Goal: Information Seeking & Learning: Understand process/instructions

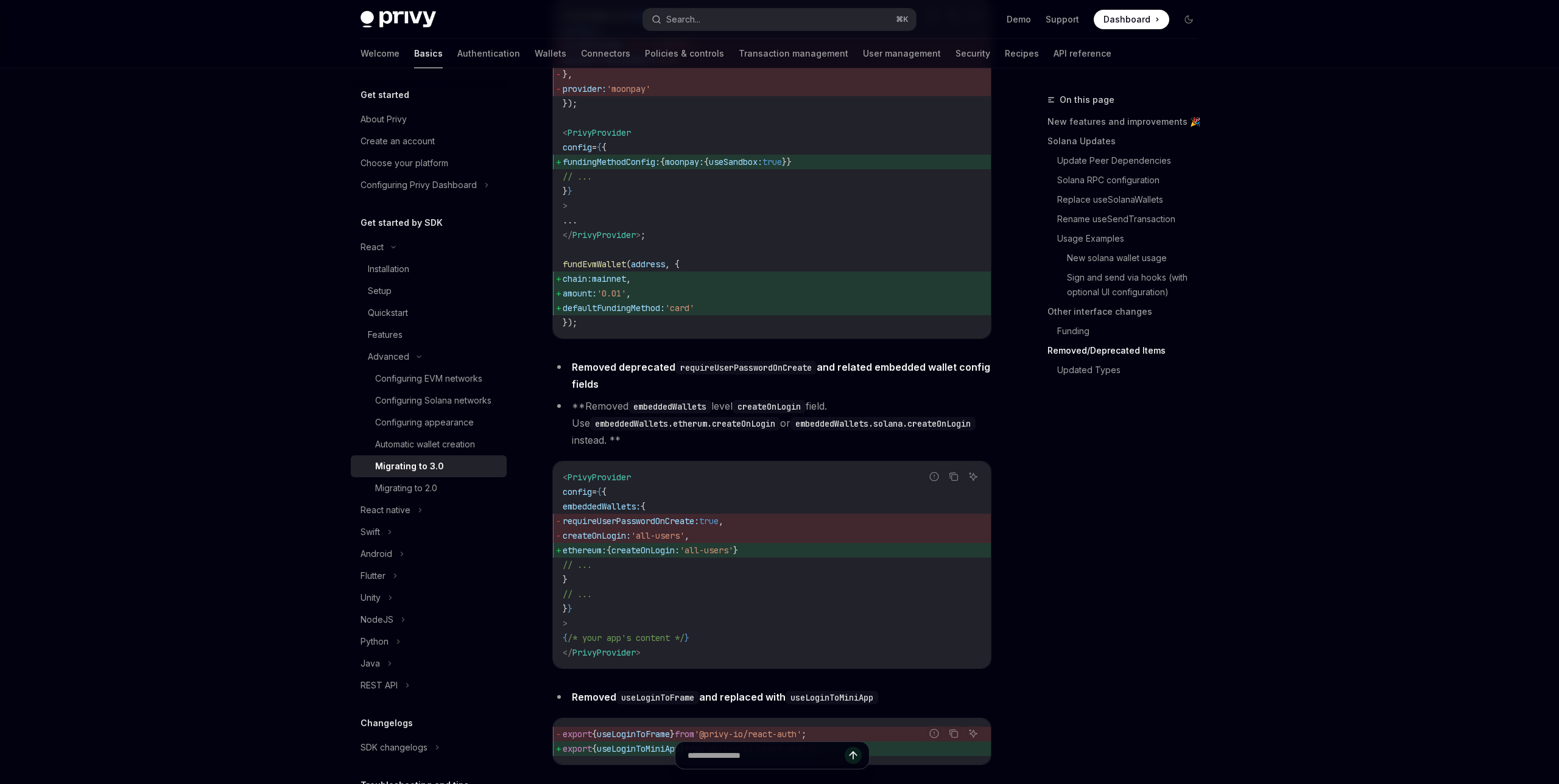
scroll to position [5189, 0]
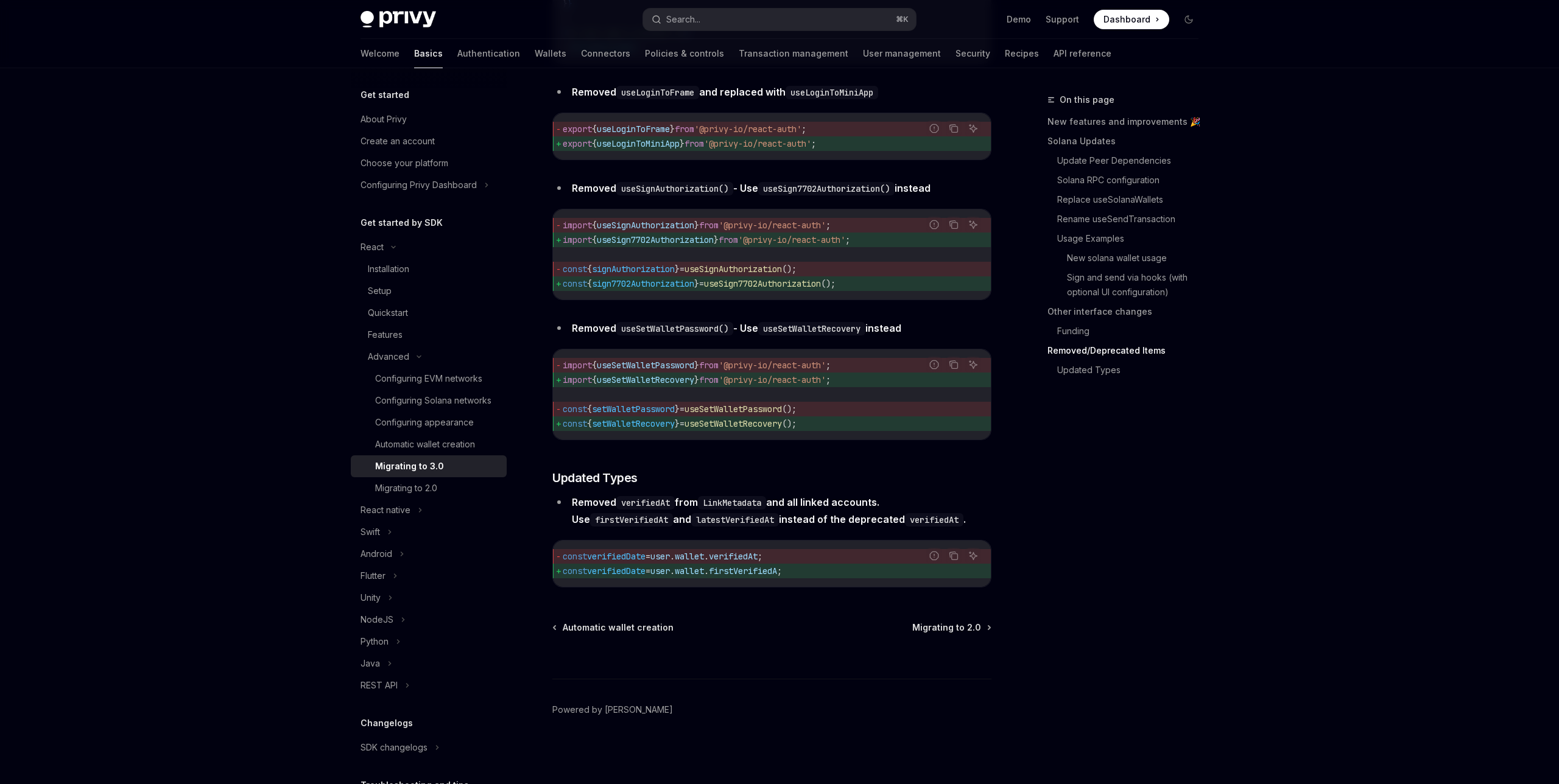
click at [421, 464] on div "Migrating to 3.0" at bounding box center [410, 466] width 69 height 15
type textarea "*"
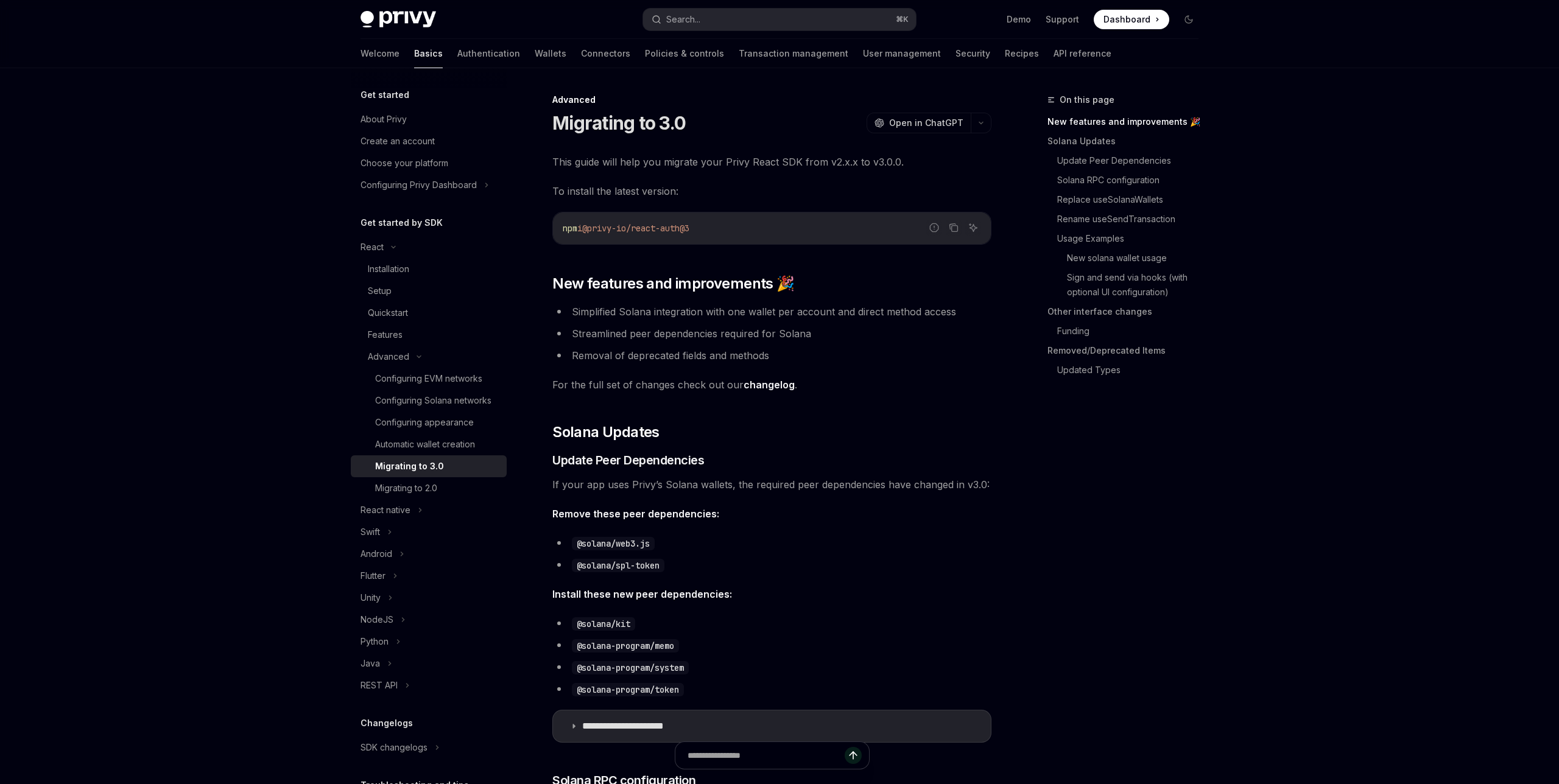
click at [417, 16] on img at bounding box center [398, 19] width 75 height 17
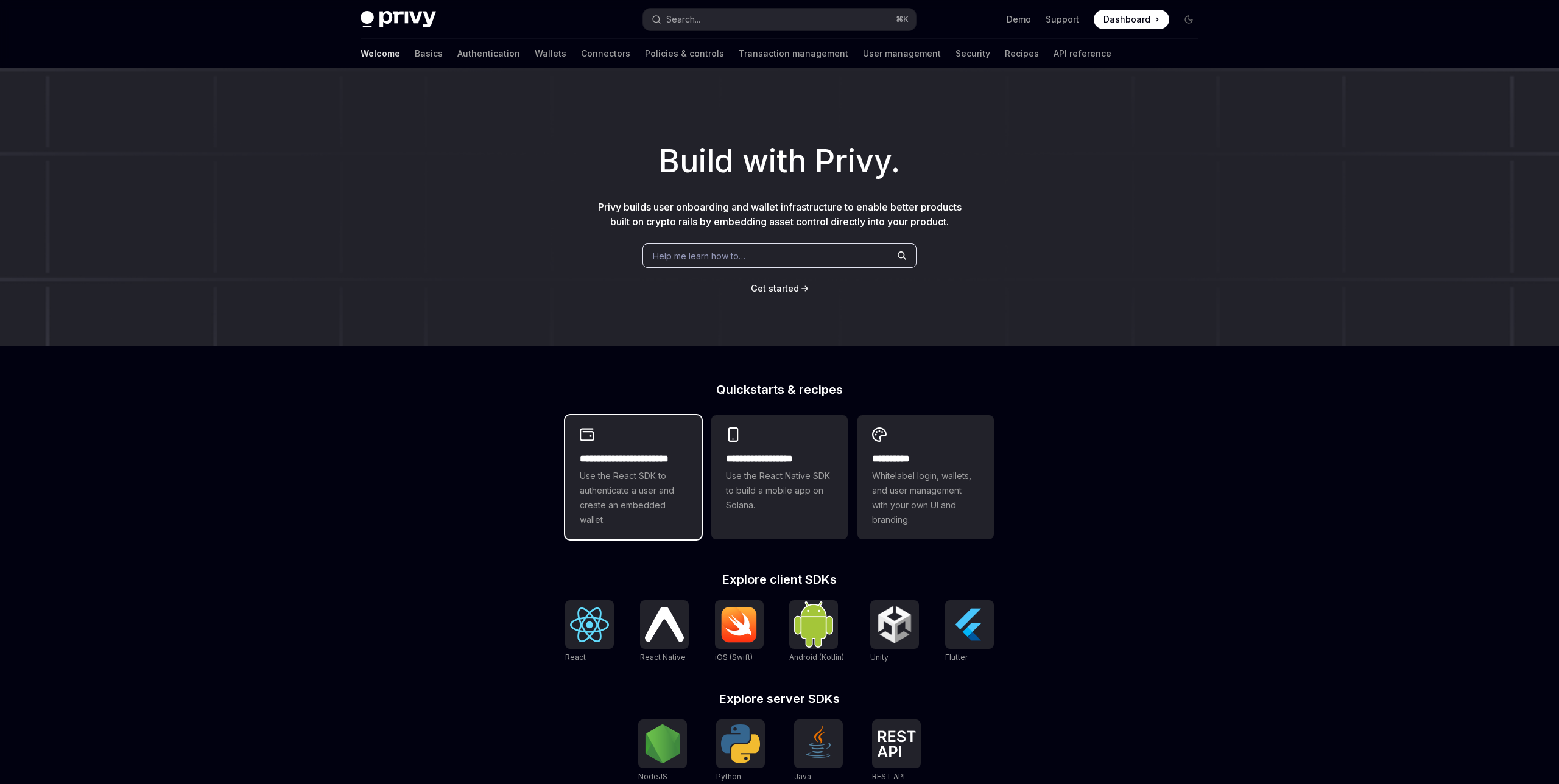
scroll to position [184, 0]
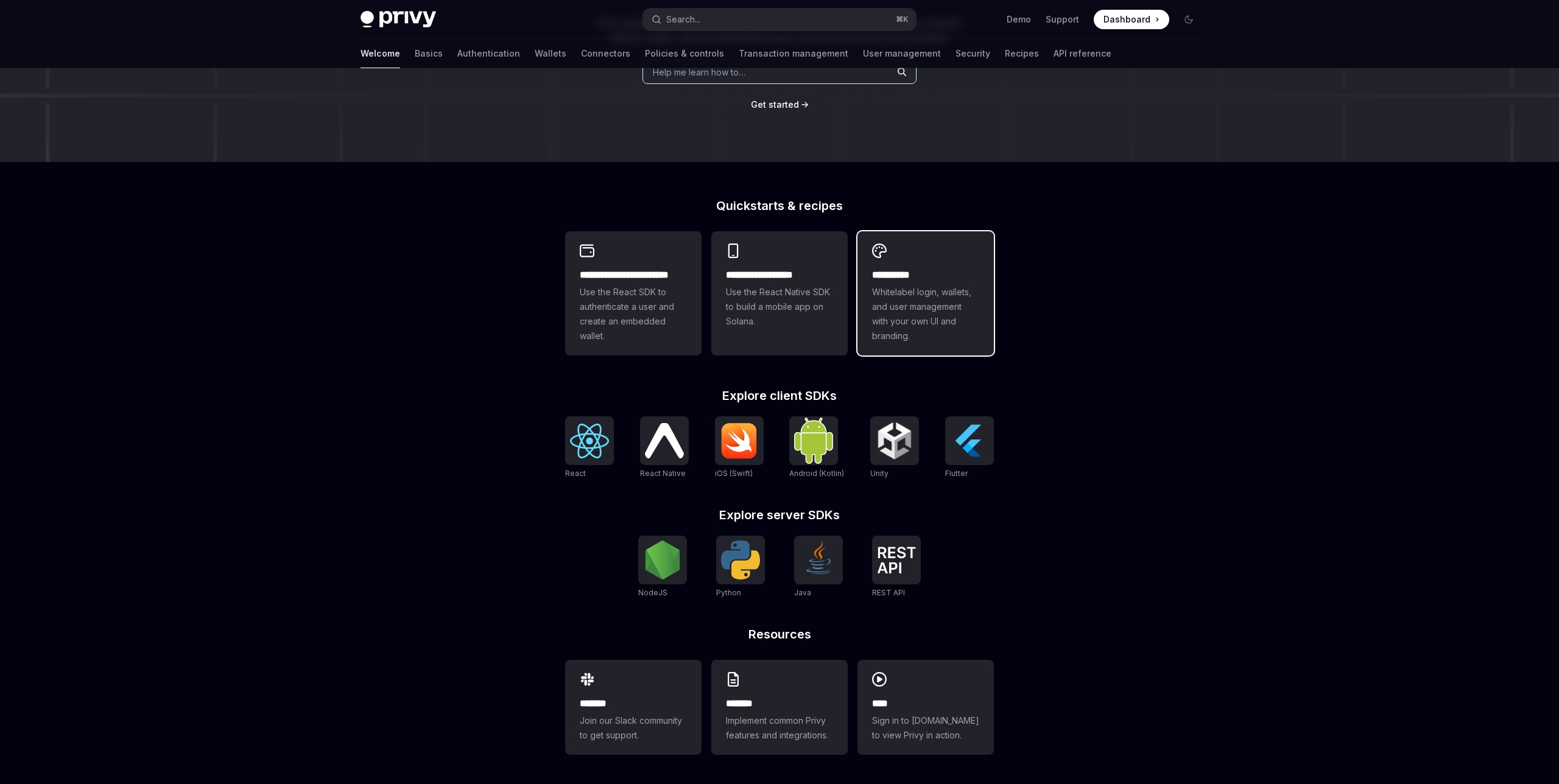
click at [904, 306] on span "Whitelabel login, wallets, and user management with your own UI and branding." at bounding box center [925, 314] width 107 height 58
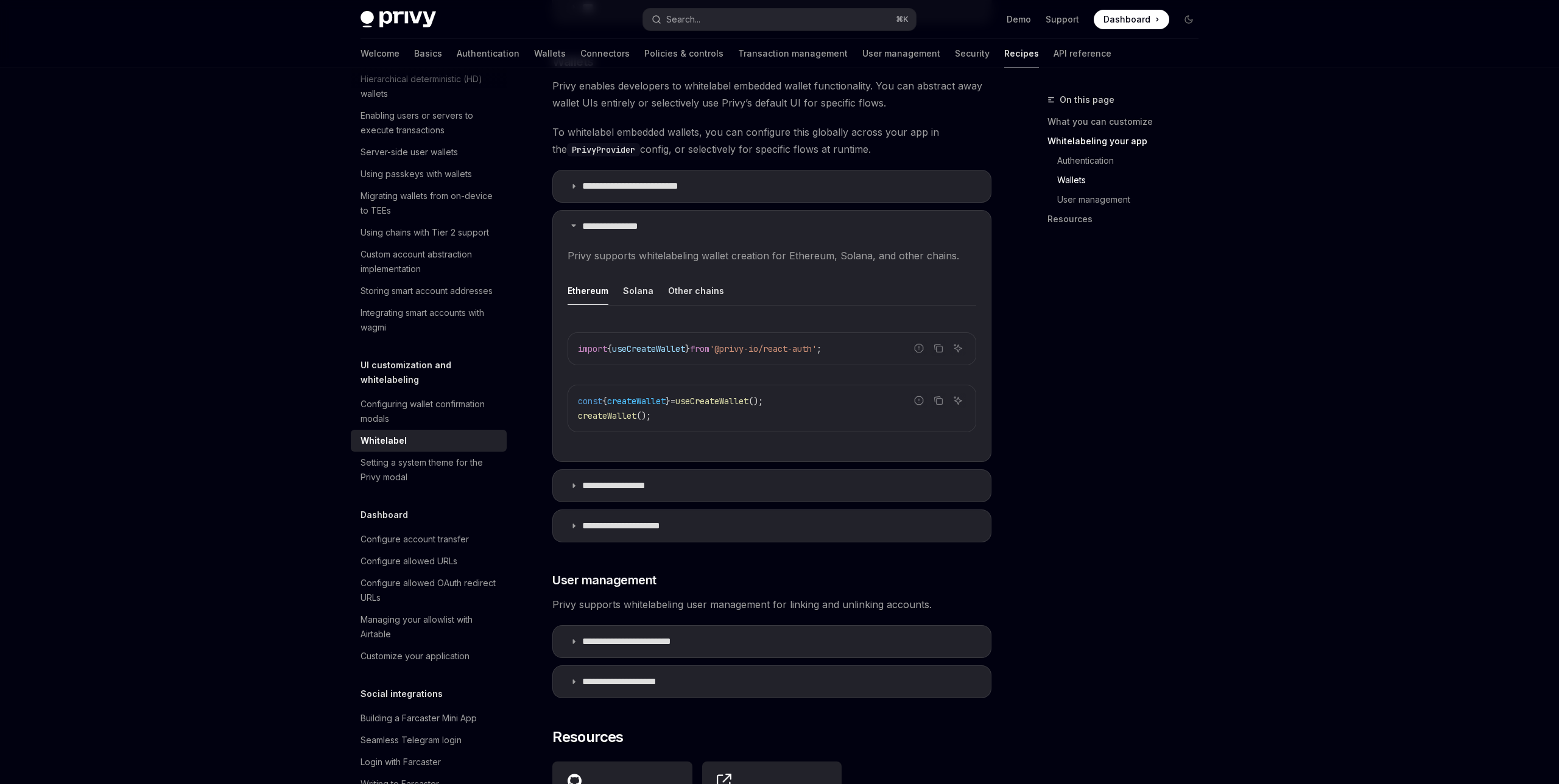
scroll to position [1378, 0]
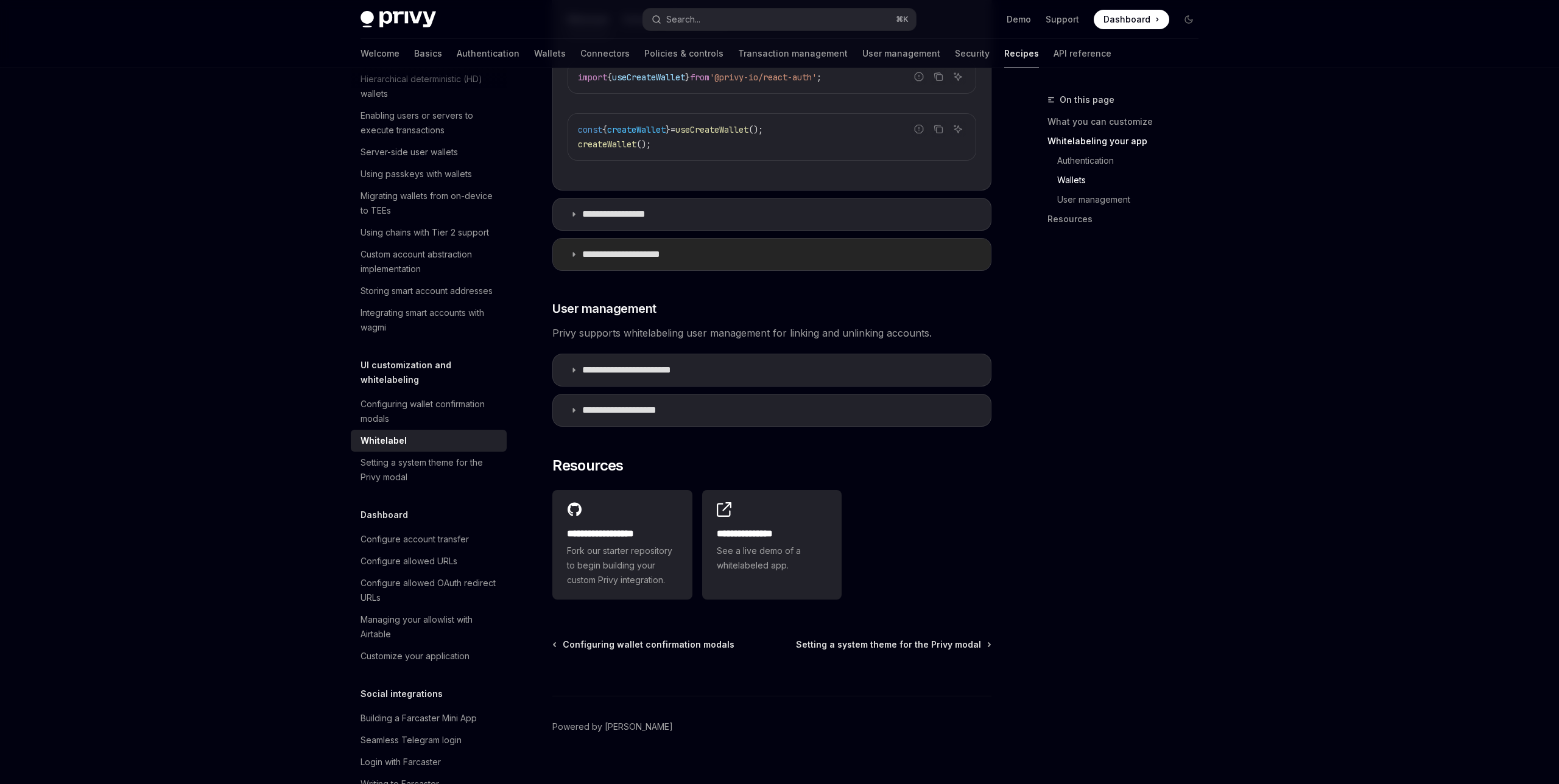
click at [663, 248] on p "**********" at bounding box center [632, 254] width 101 height 12
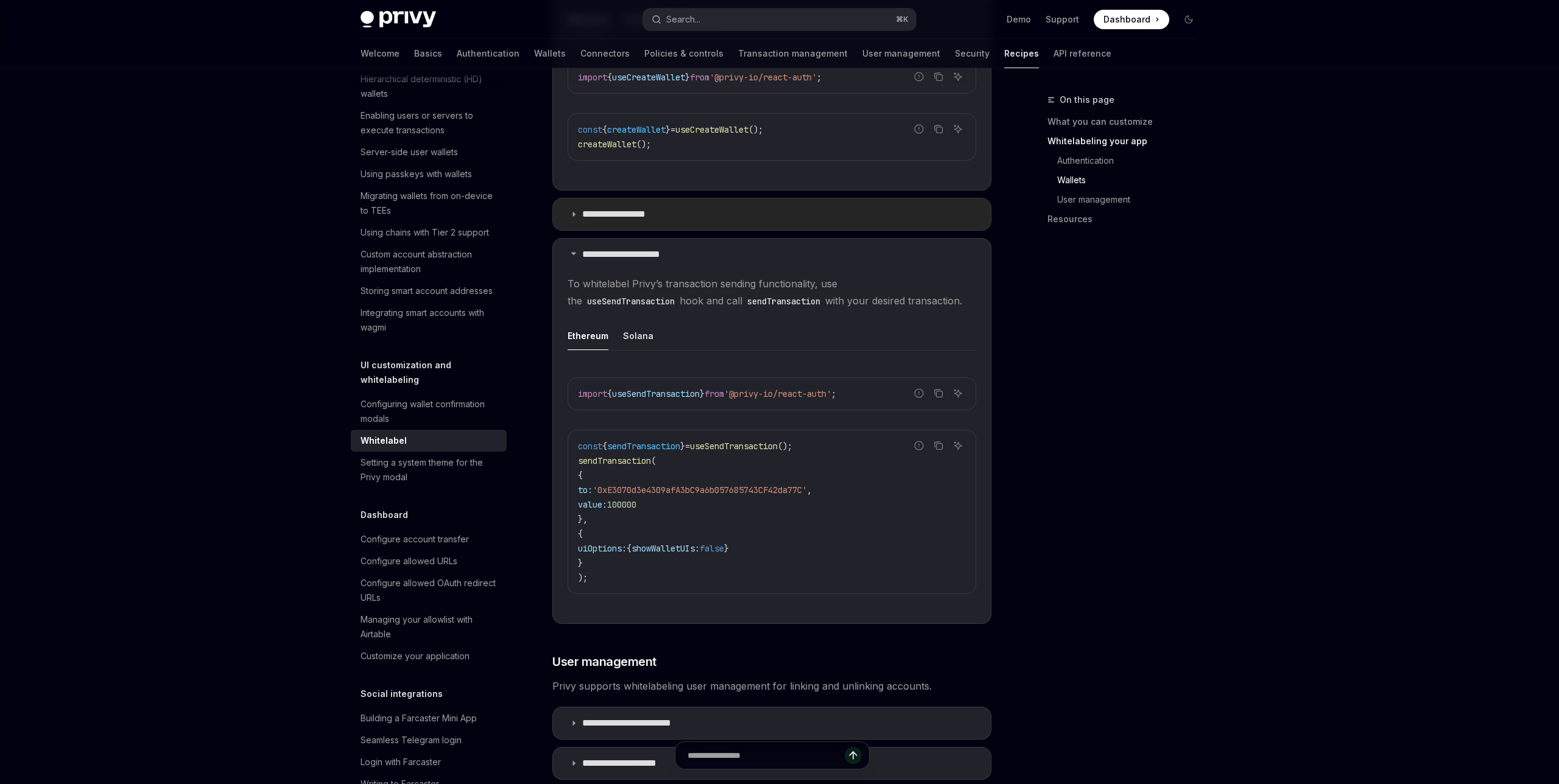
click at [673, 198] on summary "**********" at bounding box center [772, 214] width 437 height 32
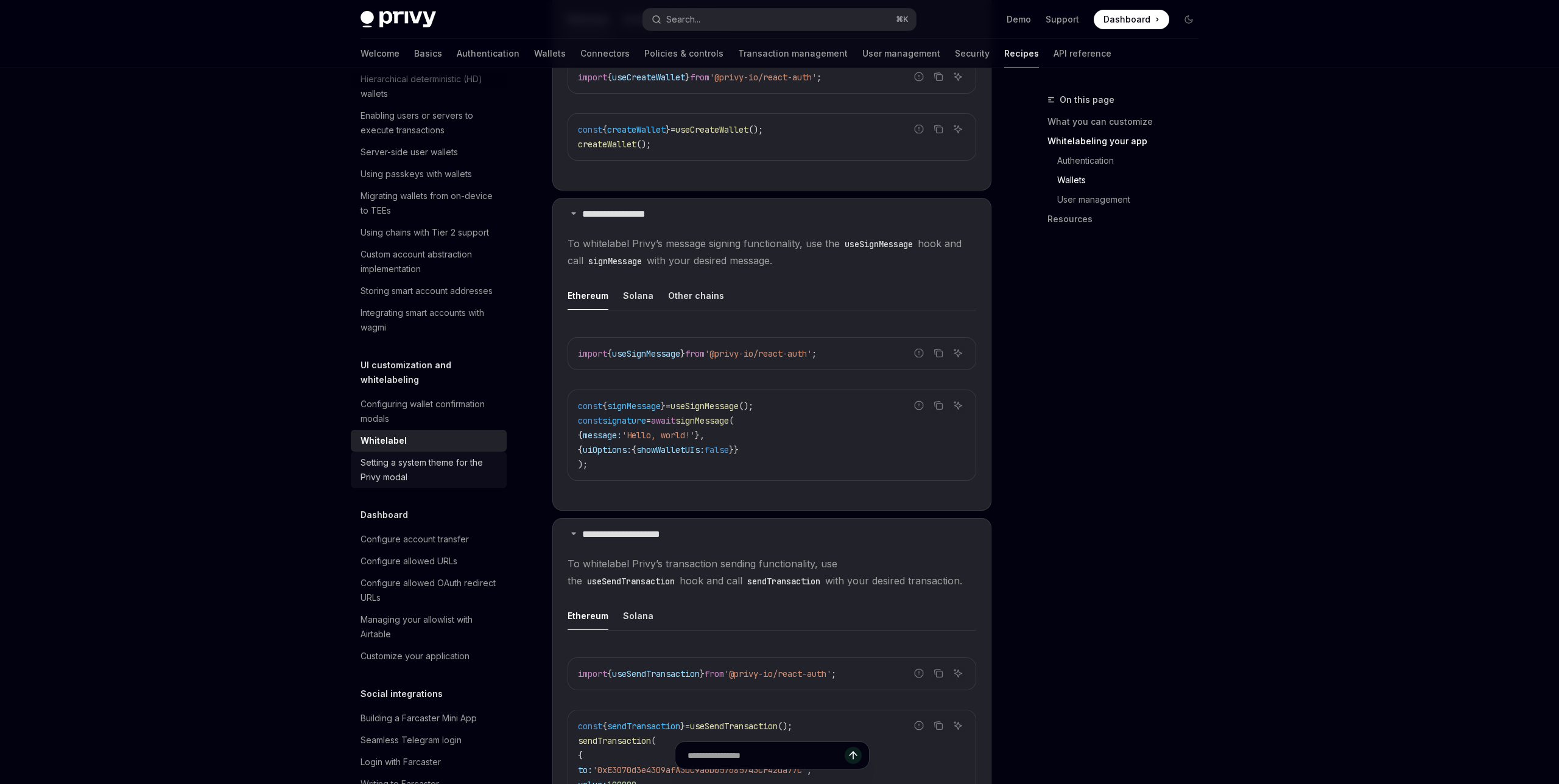
click at [392, 459] on div "Setting a system theme for the Privy modal" at bounding box center [429, 470] width 138 height 29
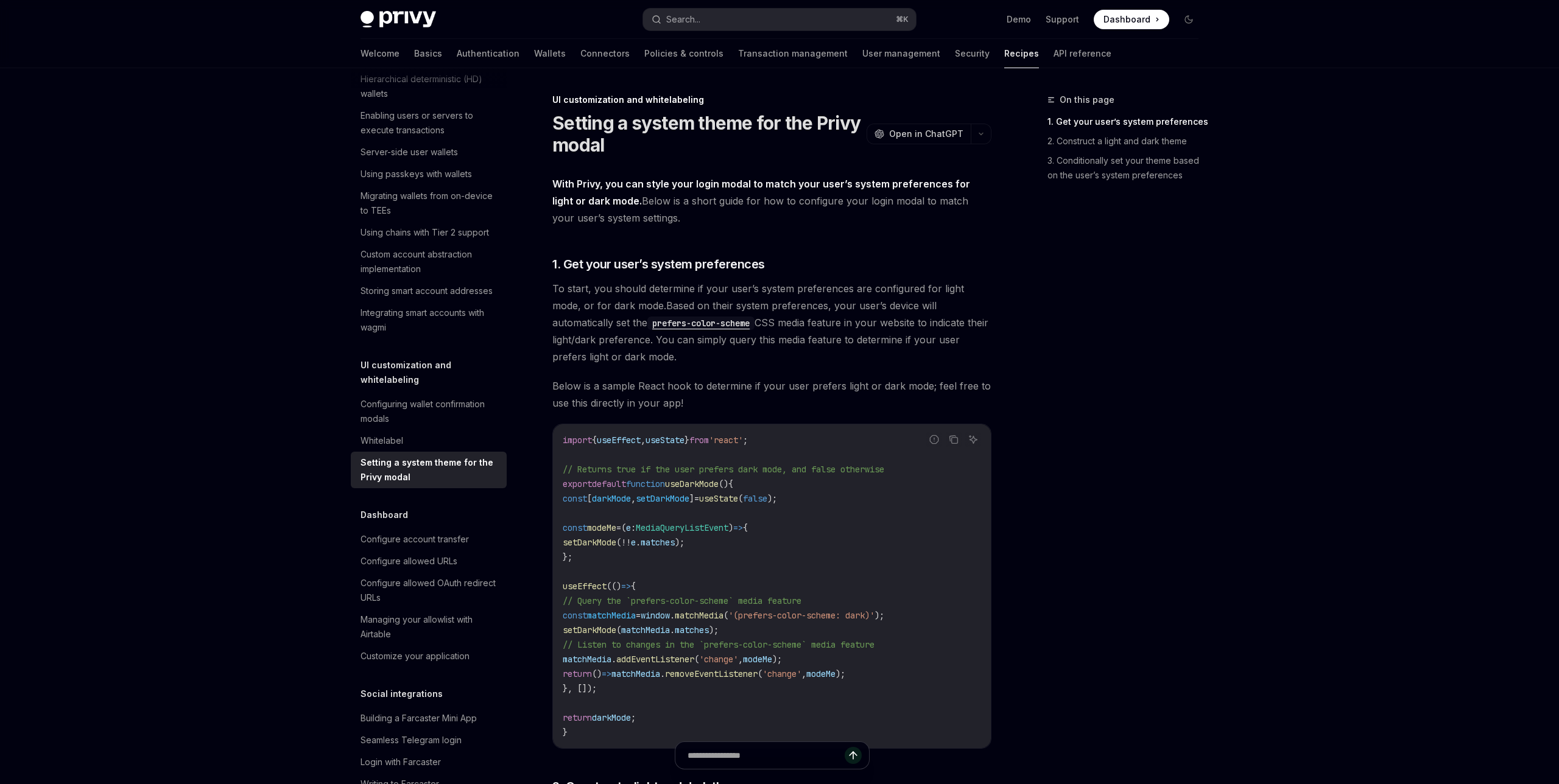
click at [1140, 442] on div "On this page 1. Get your user’s system preferences 2. Construct a light and dar…" at bounding box center [1116, 438] width 185 height 691
click at [419, 397] on div "Configuring wallet confirmation modals" at bounding box center [429, 412] width 138 height 29
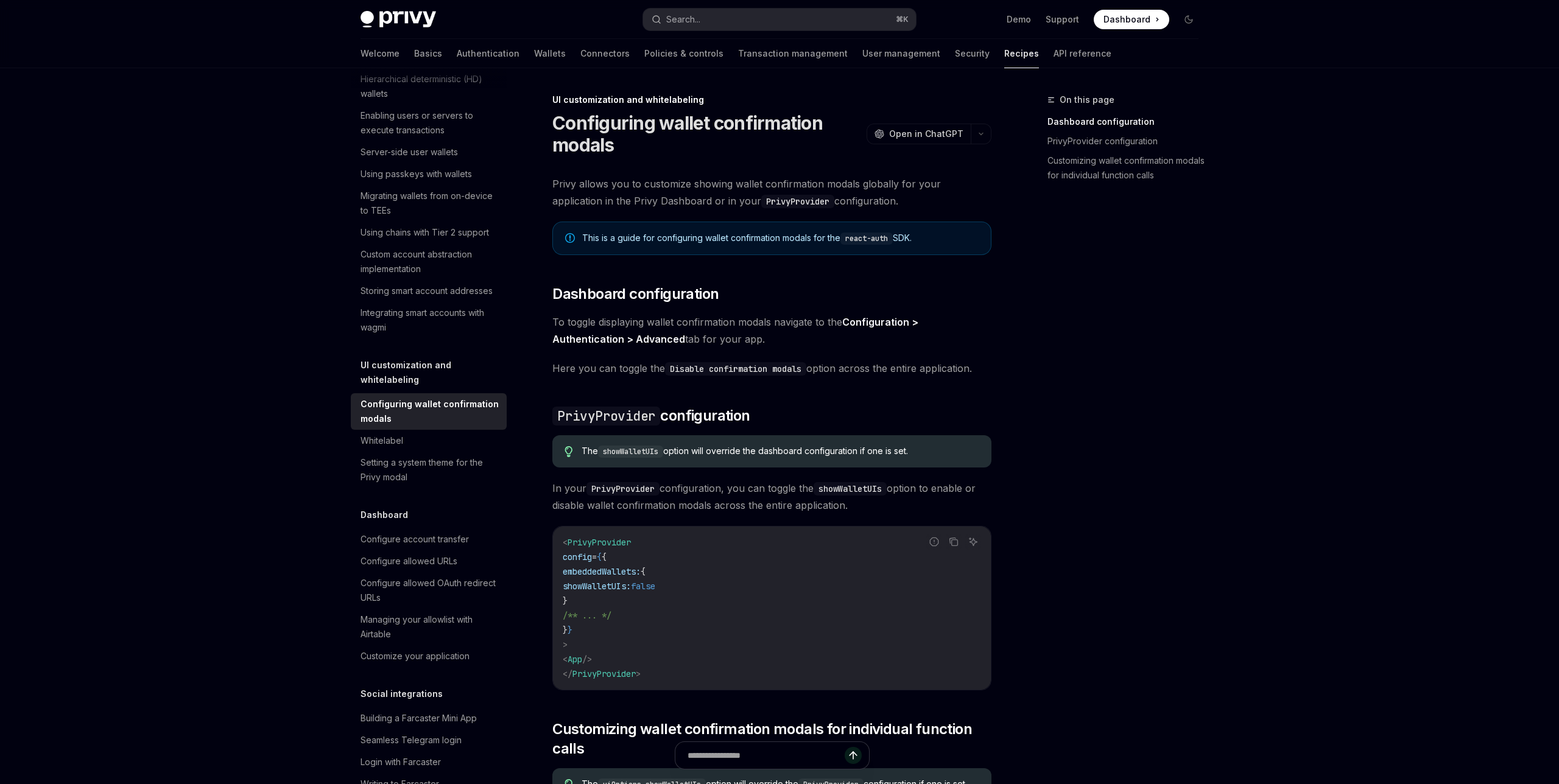
click at [1201, 481] on div "On this page Dashboard configuration PrivyProvider configuration Customizing wa…" at bounding box center [1116, 438] width 185 height 691
click at [1108, 347] on div "On this page Dashboard configuration PrivyProvider configuration Customizing wa…" at bounding box center [1116, 438] width 185 height 691
click at [477, 365] on h5 "UI customization and whitelabeling" at bounding box center [433, 373] width 146 height 29
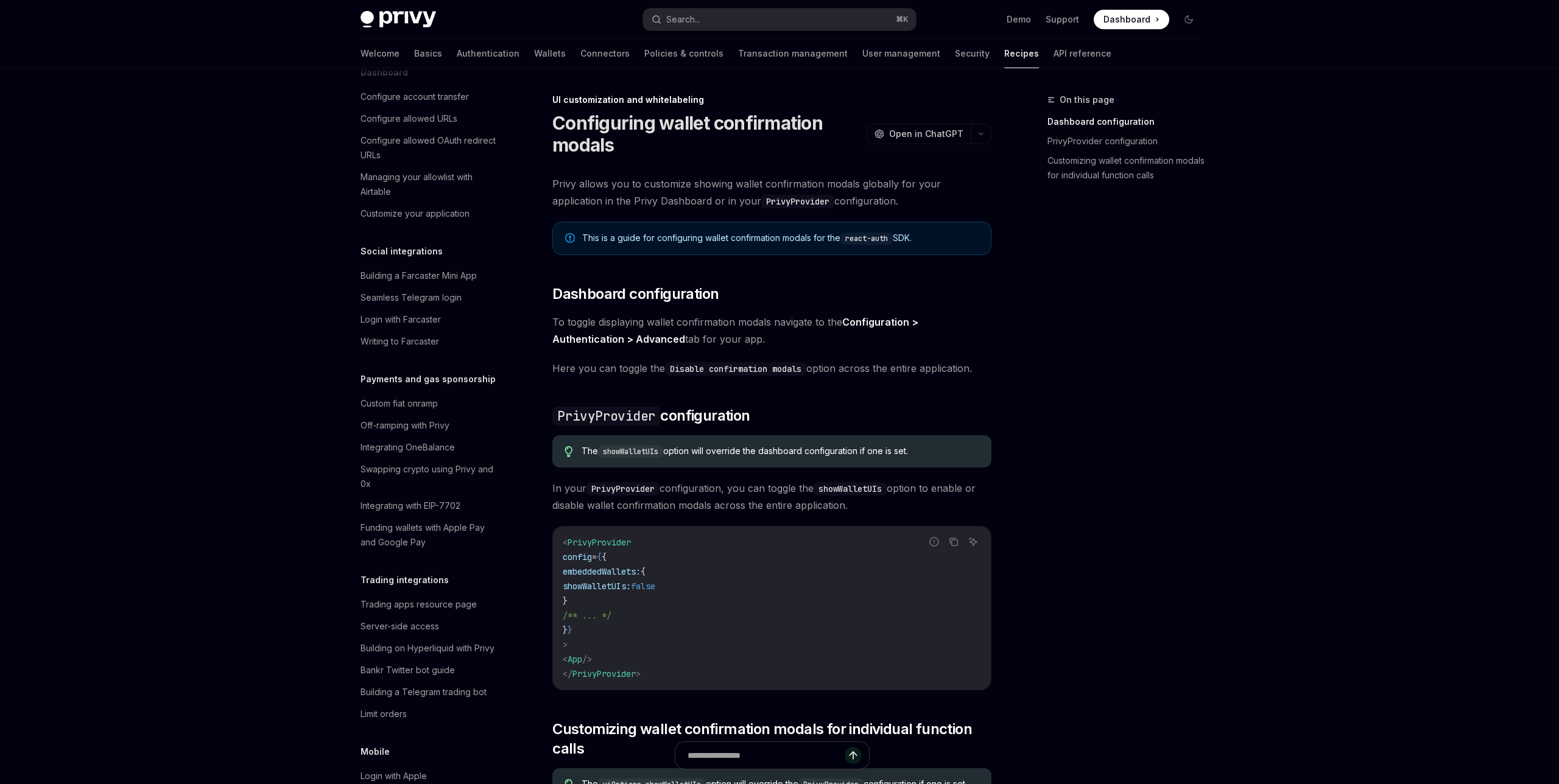
scroll to position [792, 0]
click at [427, 461] on div "Swapping crypto using Privy and 0x" at bounding box center [429, 476] width 138 height 29
type textarea "*"
